Goal: Task Accomplishment & Management: Manage account settings

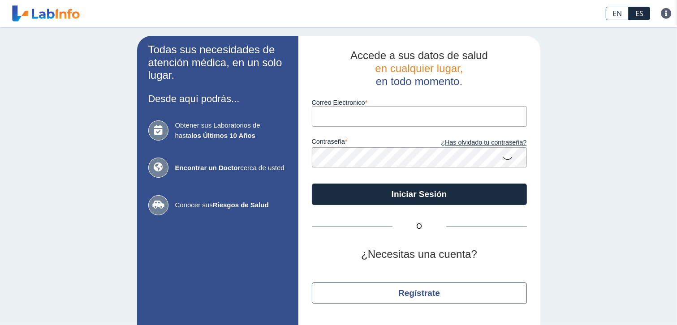
drag, startPoint x: 0, startPoint y: 0, endPoint x: 357, endPoint y: 113, distance: 374.2
click at [357, 113] on input "Correo Electronico" at bounding box center [419, 116] width 215 height 20
click at [317, 125] on input "Correo Electronico" at bounding box center [419, 116] width 215 height 20
type input "f"
type input "[EMAIL_ADDRESS][DOMAIN_NAME]"
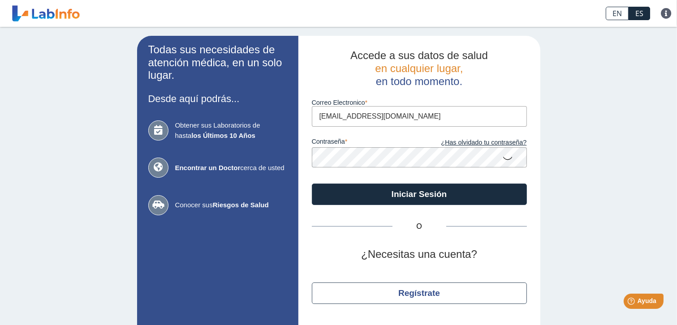
click at [505, 158] on icon at bounding box center [508, 157] width 11 height 17
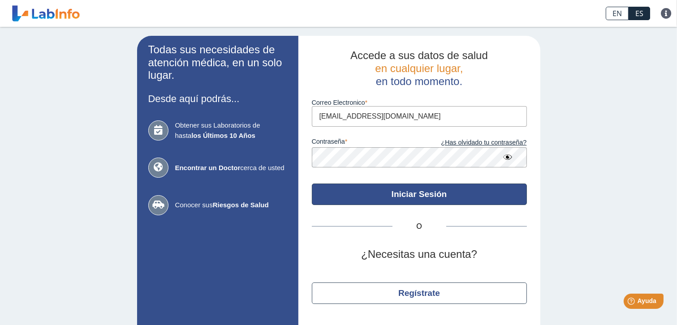
click at [403, 194] on button "Iniciar Sesión" at bounding box center [419, 195] width 215 height 22
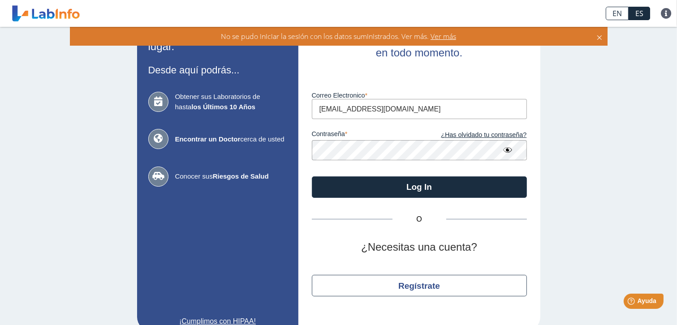
scroll to position [44, 0]
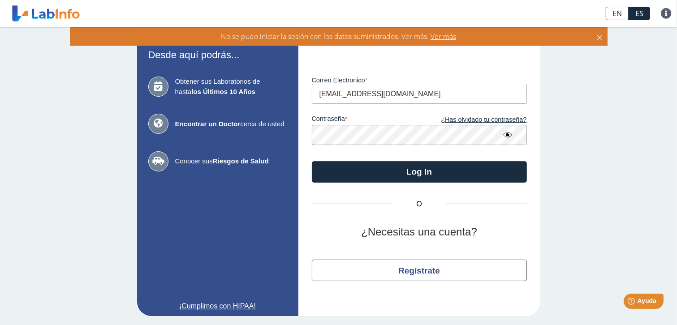
click at [452, 34] on span "Ver más" at bounding box center [442, 36] width 27 height 10
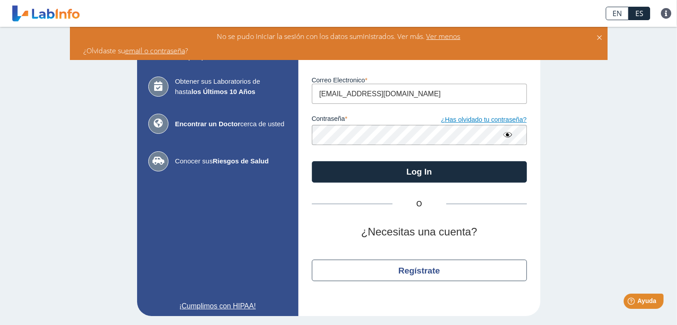
click at [467, 119] on link "¿Has olvidado tu contraseña?" at bounding box center [473, 120] width 108 height 10
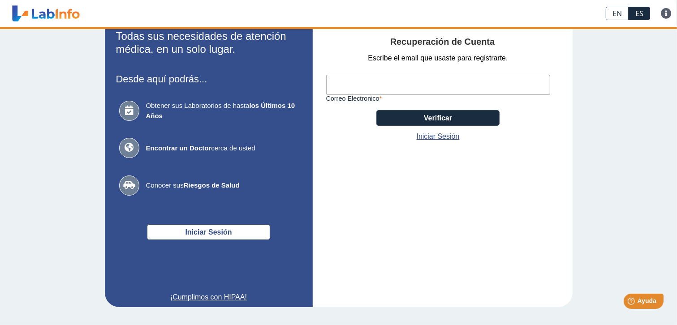
scroll to position [29, 0]
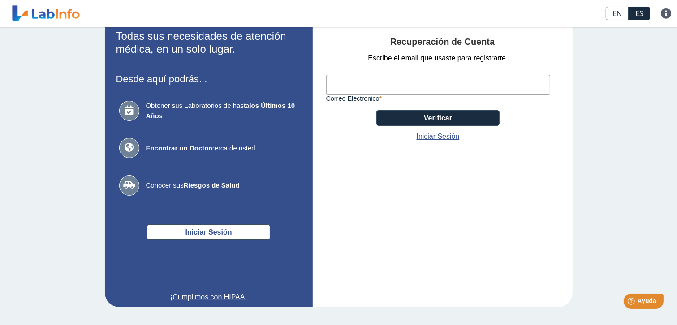
click at [366, 91] on input "Correo Electronico" at bounding box center [438, 85] width 224 height 20
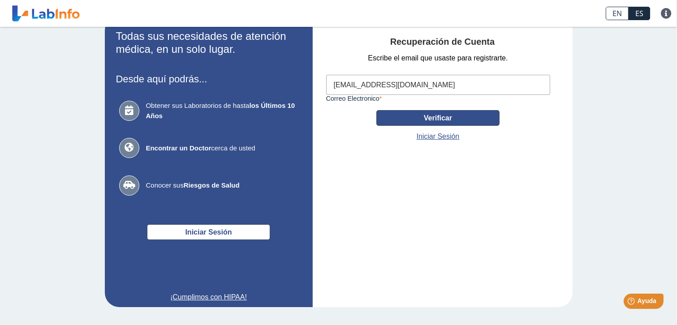
type input "[EMAIL_ADDRESS][DOMAIN_NAME]"
click at [448, 121] on button "Verificar" at bounding box center [437, 118] width 123 height 16
